Goal: Information Seeking & Learning: Learn about a topic

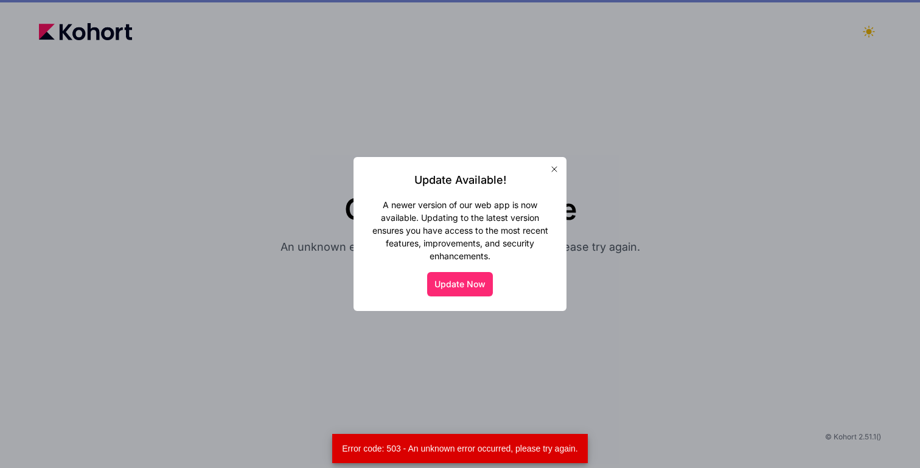
click at [475, 284] on button "Update Now" at bounding box center [460, 284] width 66 height 24
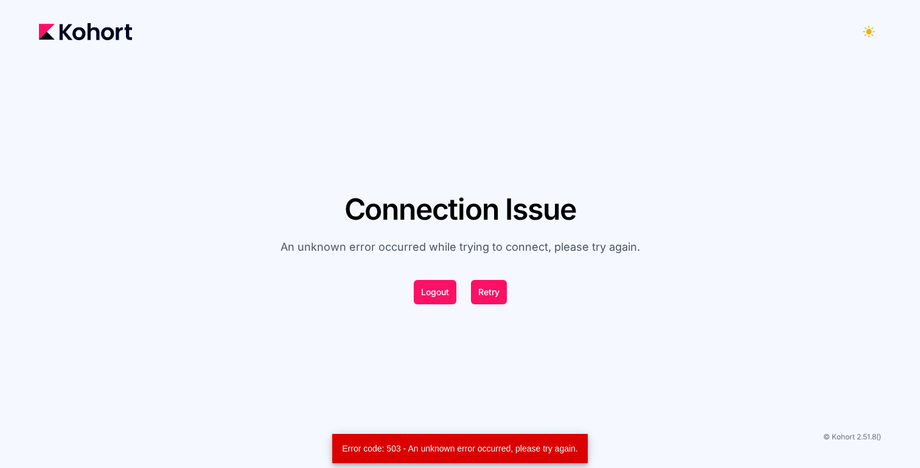
click at [437, 293] on button "Logout" at bounding box center [435, 292] width 43 height 24
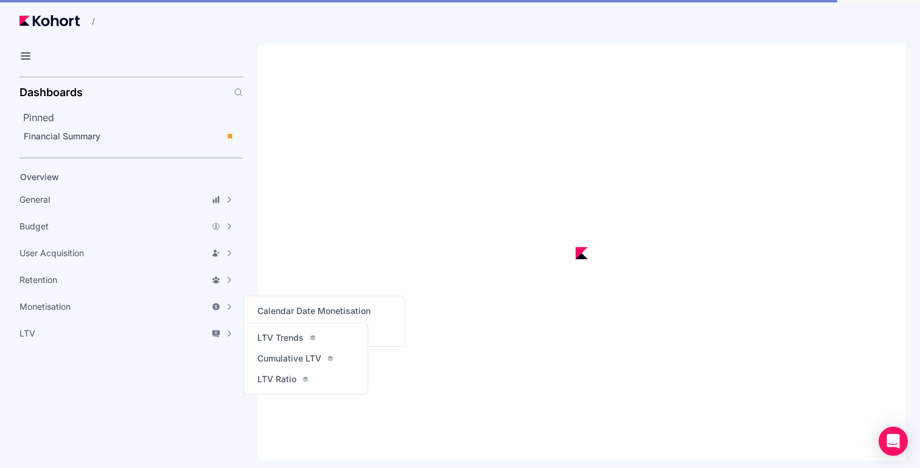
click at [69, 397] on aside "Dashboards Pinned Financial Summary Overview General Accuracy Metrics Analytics…" at bounding box center [121, 270] width 243 height 396
click at [64, 135] on span "Financial Summary" at bounding box center [62, 136] width 77 height 10
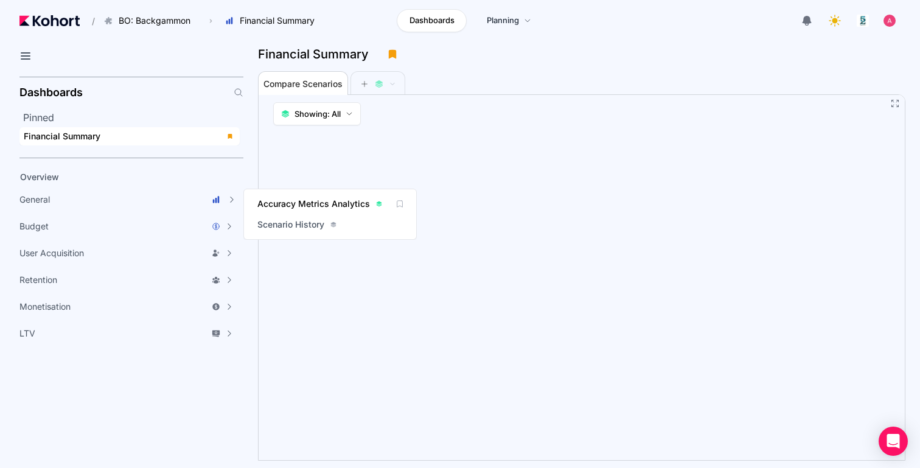
click at [299, 201] on span "Accuracy Metrics Analytics" at bounding box center [313, 204] width 113 height 12
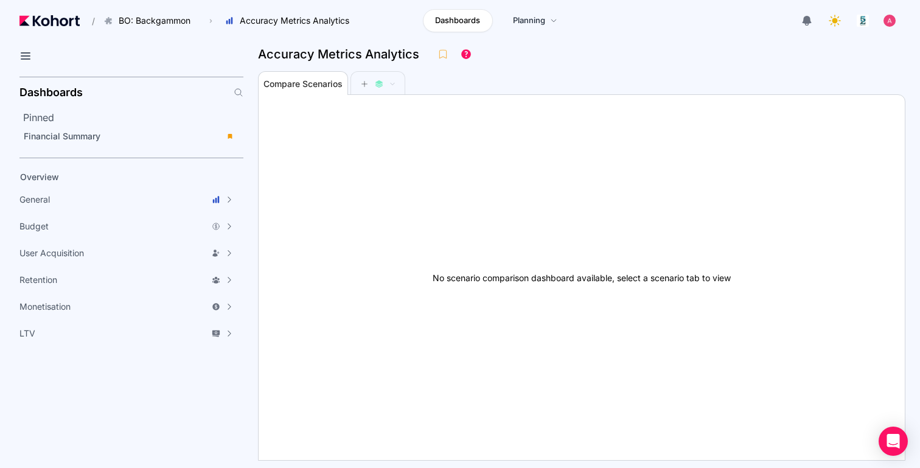
click at [145, 72] on aside "Dashboards Pinned Financial Summary Overview General Accuracy Metrics Analytics…" at bounding box center [121, 270] width 243 height 396
